Goal: Task Accomplishment & Management: Use online tool/utility

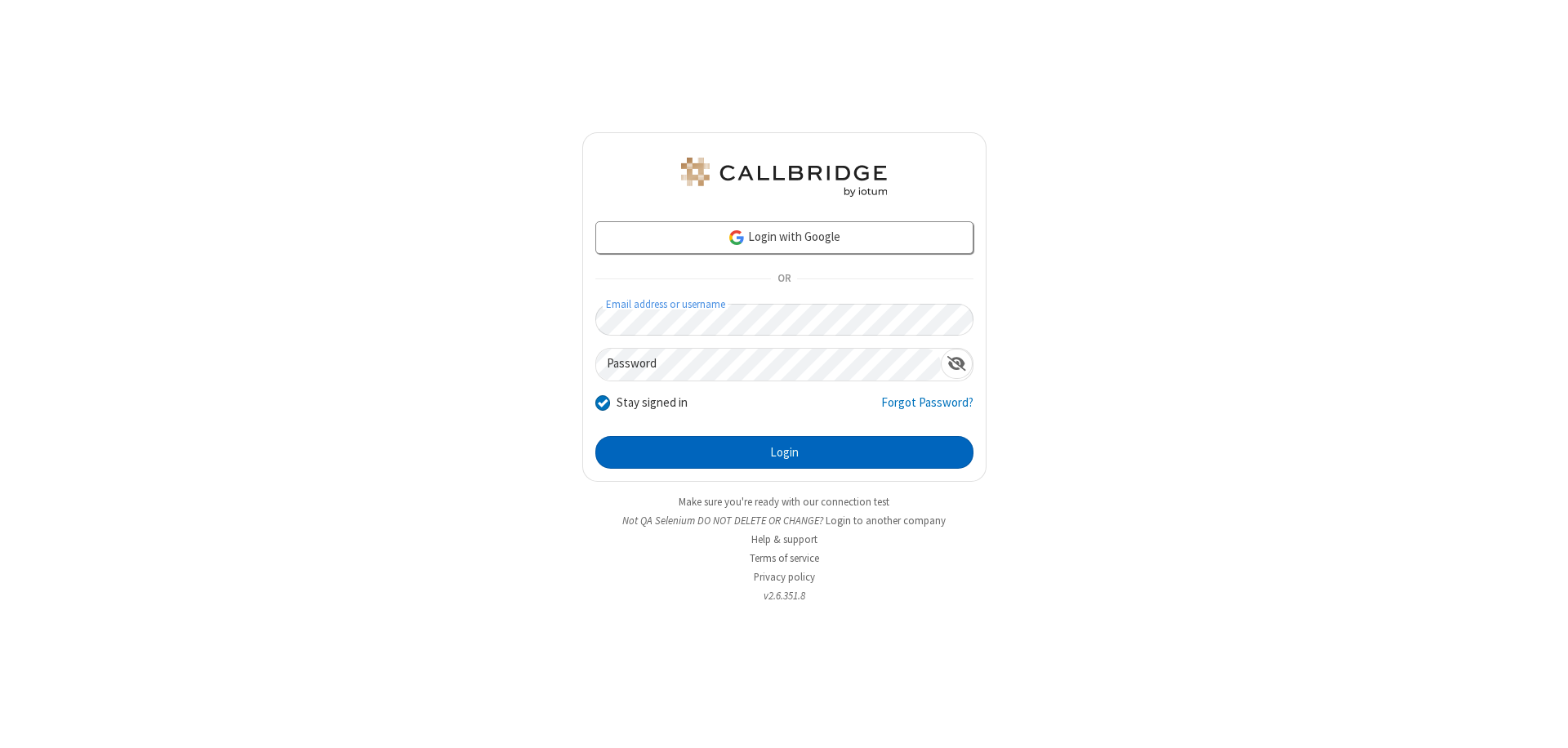
click at [784, 453] on button "Login" at bounding box center [785, 452] width 379 height 33
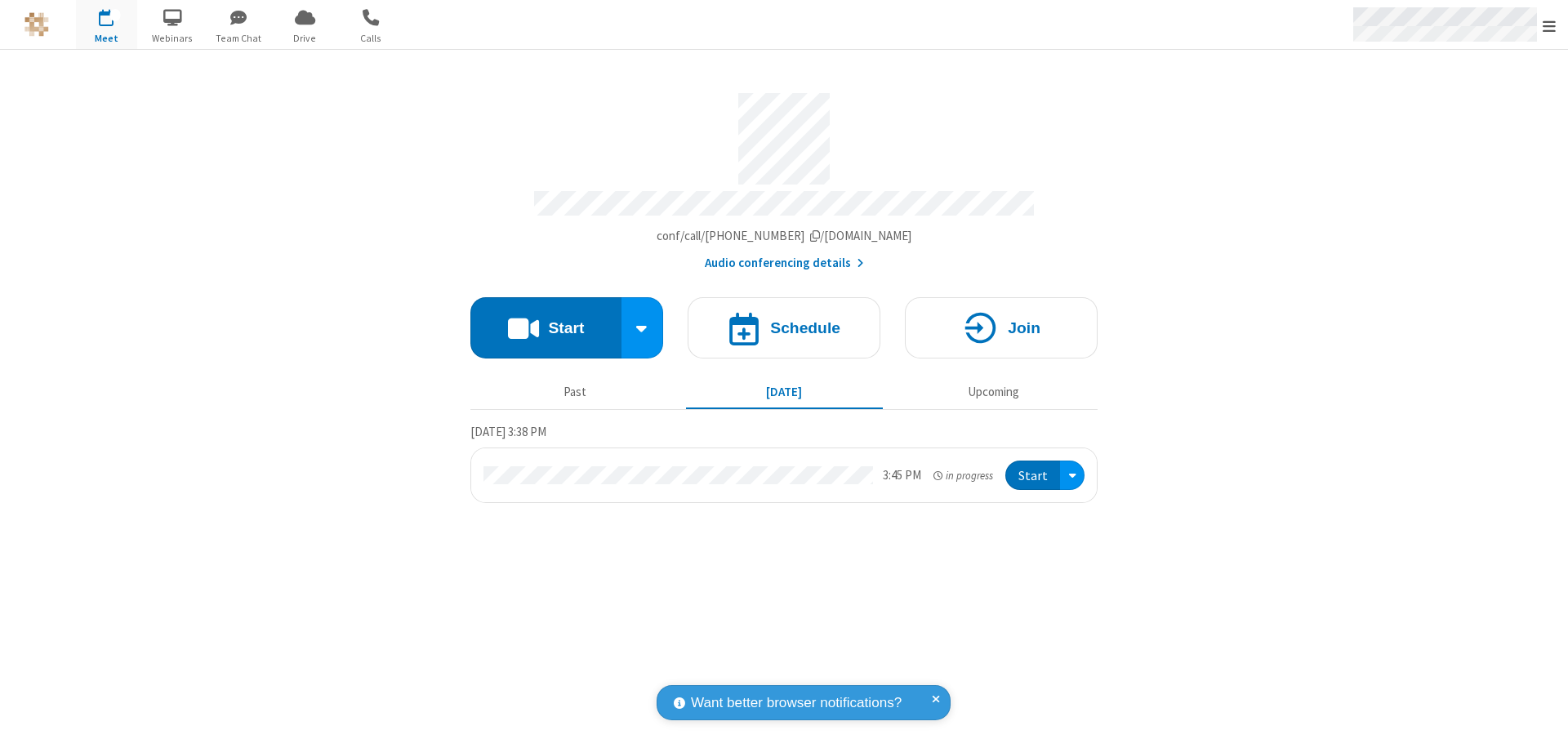
click at [1550, 26] on span "Open menu" at bounding box center [1549, 26] width 13 height 16
click at [304, 38] on span "Drive" at bounding box center [305, 38] width 61 height 15
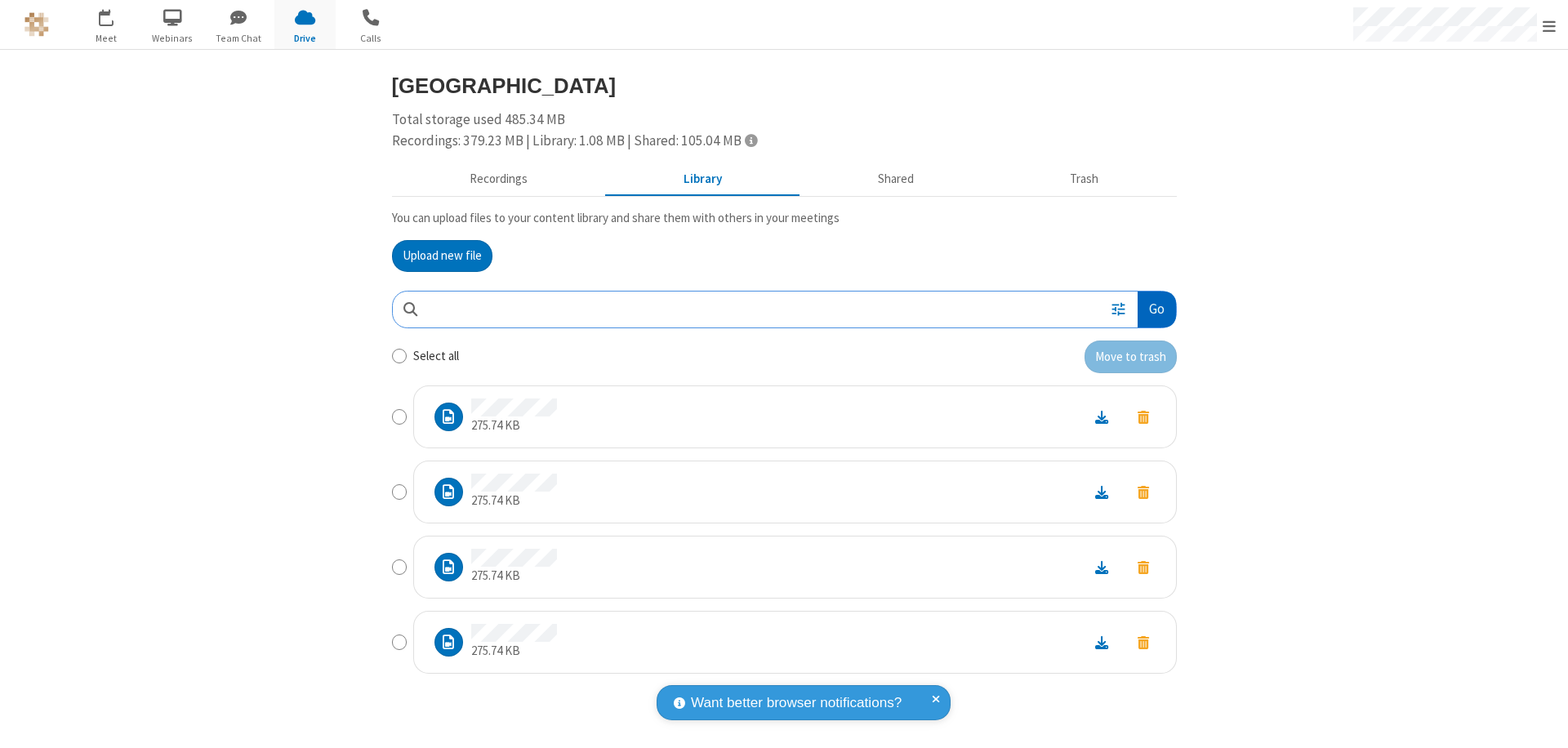
click at [1156, 309] on button "Go" at bounding box center [1157, 309] width 38 height 37
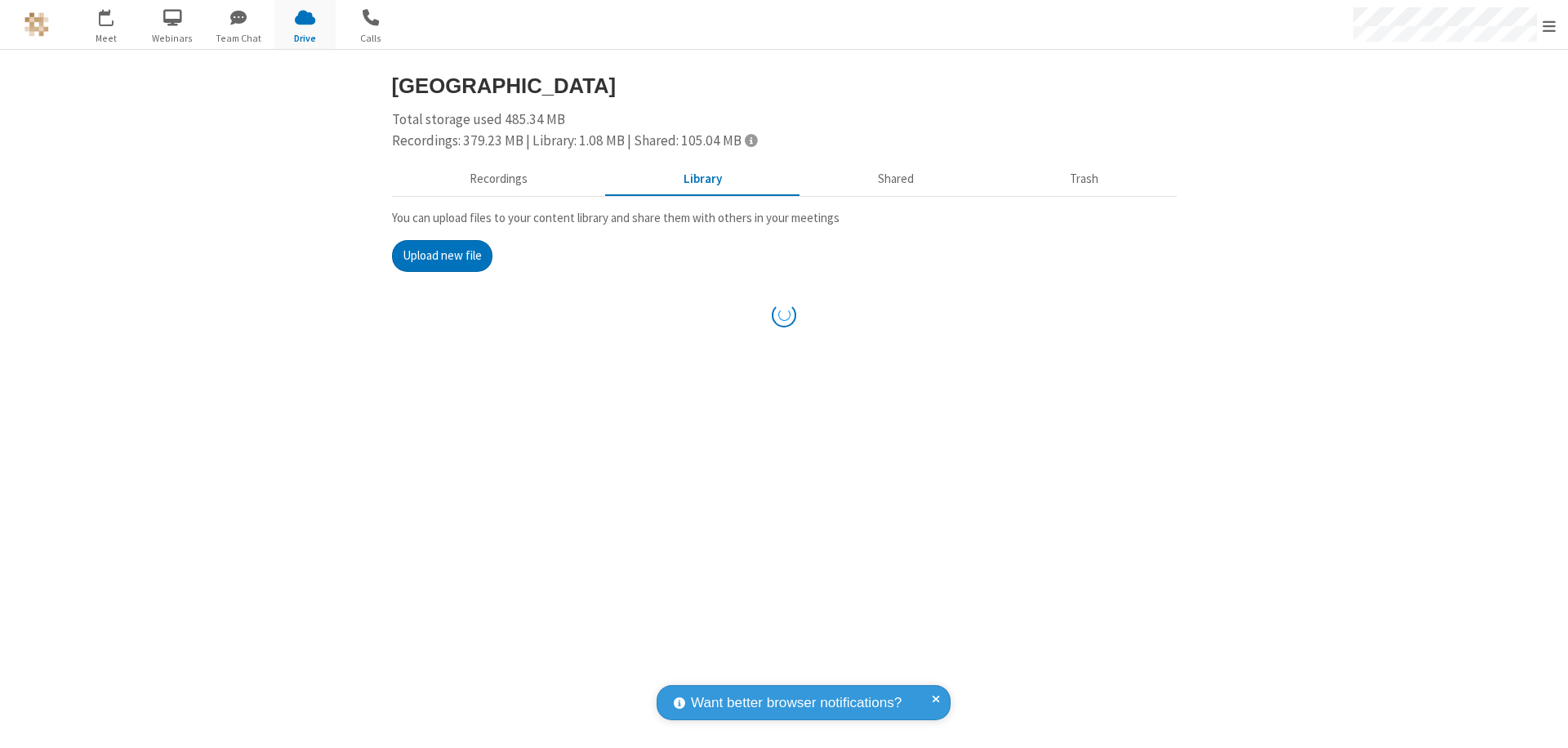
click at [442, 256] on button "Upload new file" at bounding box center [442, 256] width 100 height 33
